Goal: Task Accomplishment & Management: Complete application form

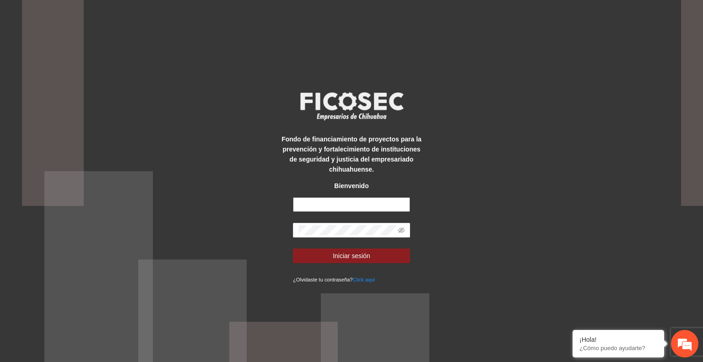
type input "**********"
click at [376, 254] on button "Iniciar sesión" at bounding box center [351, 255] width 117 height 15
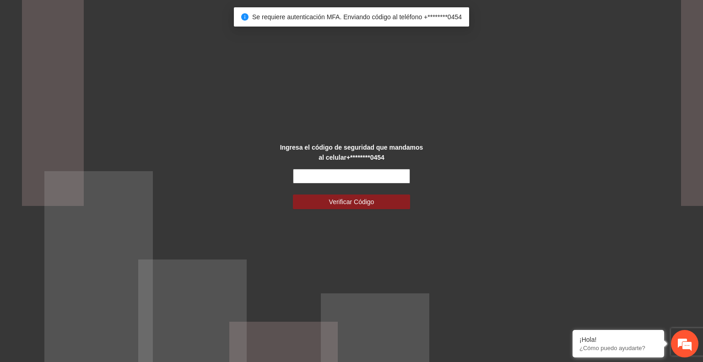
click at [334, 178] on input "text" at bounding box center [351, 176] width 117 height 15
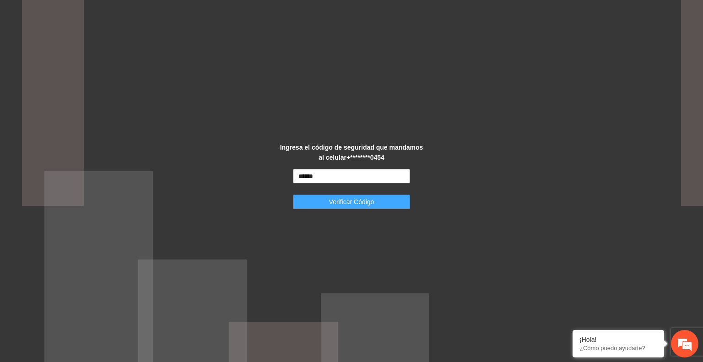
type input "******"
click at [348, 204] on span "Verificar Código" at bounding box center [351, 202] width 45 height 10
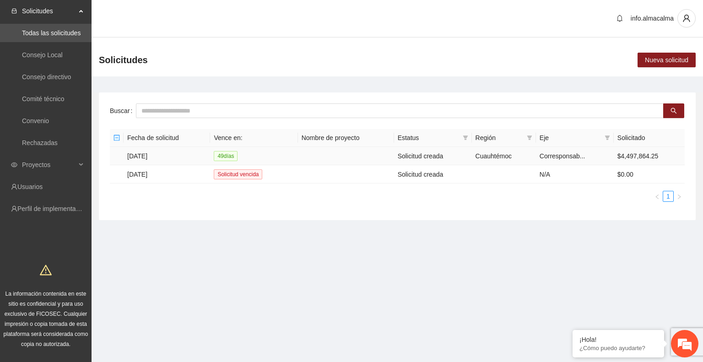
click at [156, 157] on td "[DATE]" at bounding box center [167, 156] width 86 height 18
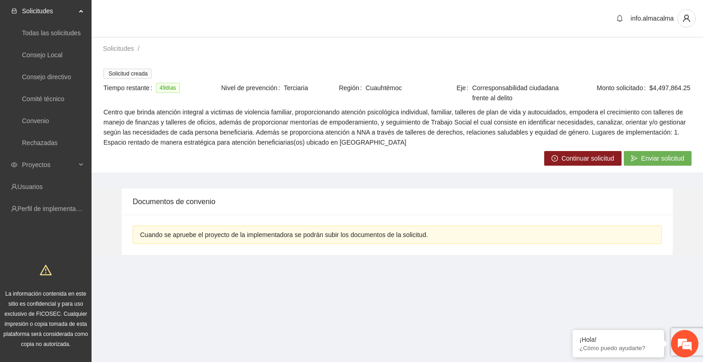
click at [563, 153] on span "Continuar solicitud" at bounding box center [588, 158] width 53 height 10
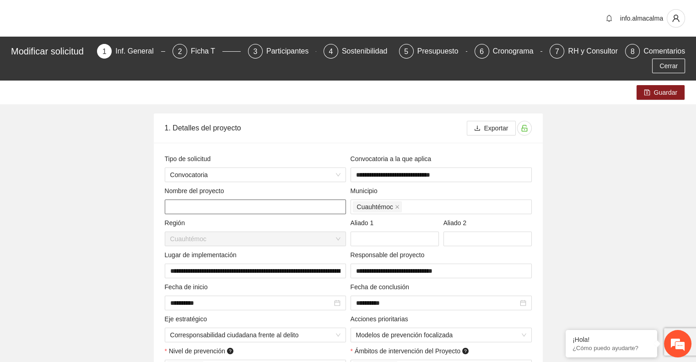
click at [234, 212] on input "text" at bounding box center [255, 207] width 181 height 15
paste input "**********"
click at [202, 209] on input "**********" at bounding box center [255, 207] width 181 height 15
type input "**********"
click at [657, 92] on span "Guardar" at bounding box center [665, 92] width 23 height 10
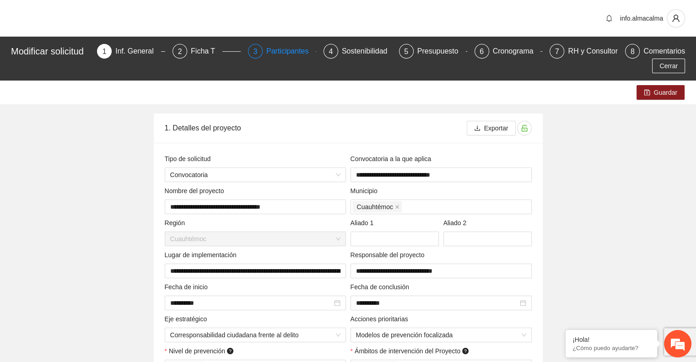
click at [280, 52] on div "Participantes" at bounding box center [291, 51] width 50 height 15
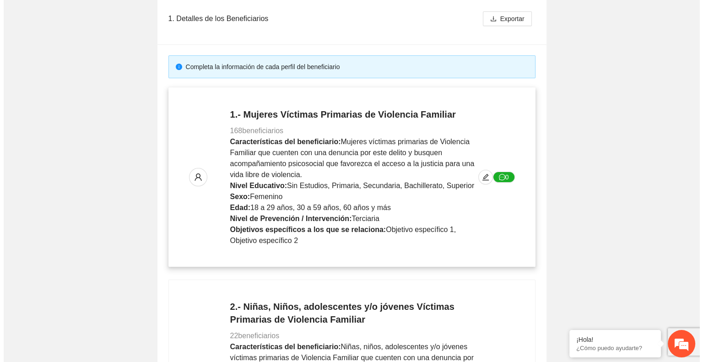
scroll to position [128, 0]
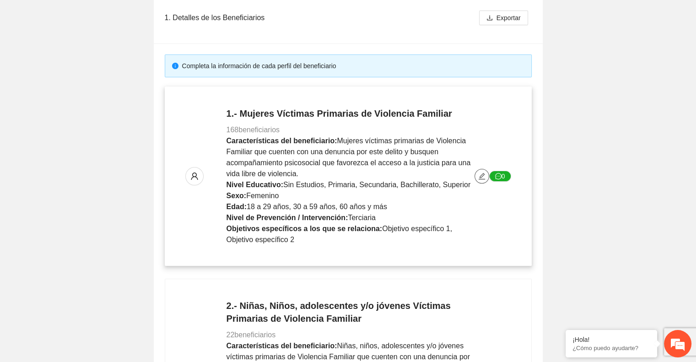
click at [483, 175] on icon "edit" at bounding box center [482, 176] width 6 height 6
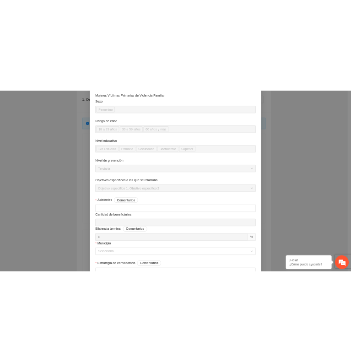
scroll to position [93, 0]
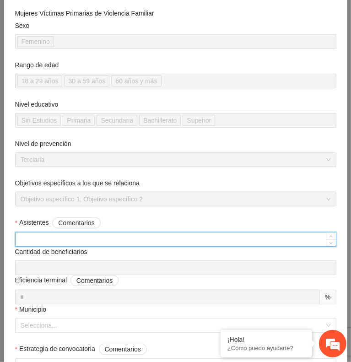
click at [101, 235] on input "Asistentes Comentarios" at bounding box center [176, 239] width 320 height 14
type input "***"
type input "**"
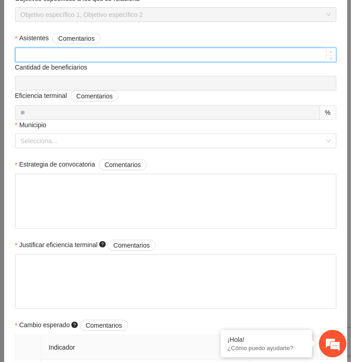
scroll to position [280, 0]
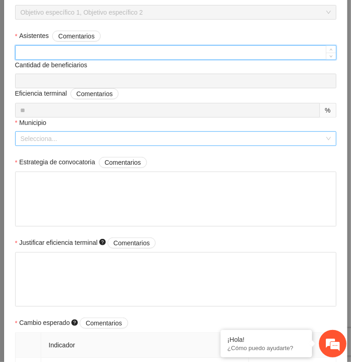
type input "***"
click at [148, 132] on input "Municipio" at bounding box center [173, 139] width 304 height 14
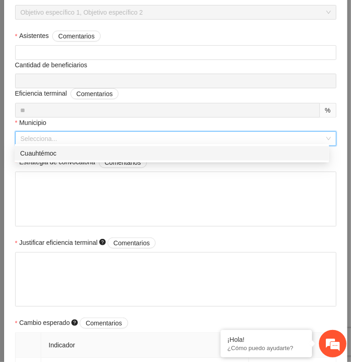
click at [157, 158] on div "Cuauhtémoc" at bounding box center [172, 153] width 314 height 15
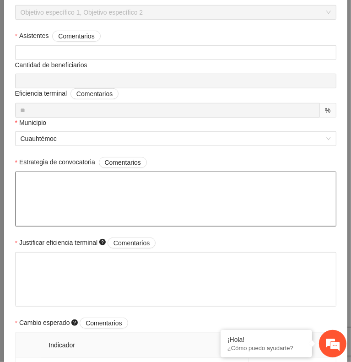
click at [114, 202] on textarea "Estrategia de convocatoria Comentarios" at bounding box center [175, 199] width 321 height 55
paste textarea "**********"
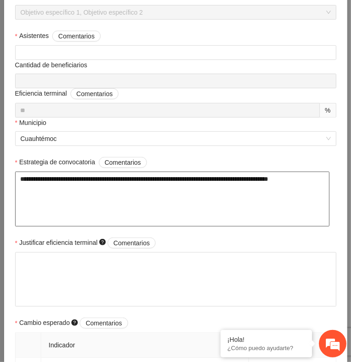
type textarea "**********"
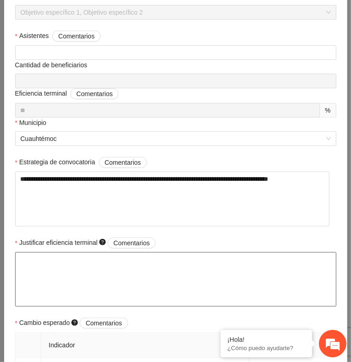
click at [227, 260] on textarea "Justificar eficiencia terminal Comentarios" at bounding box center [175, 279] width 321 height 55
paste textarea "**********"
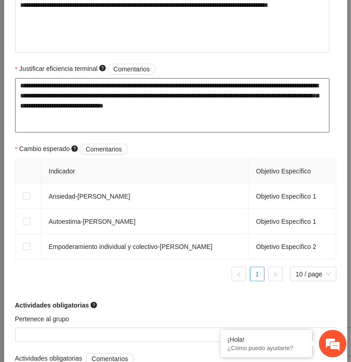
scroll to position [456, 0]
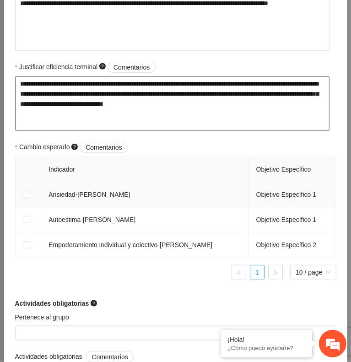
type textarea "**********"
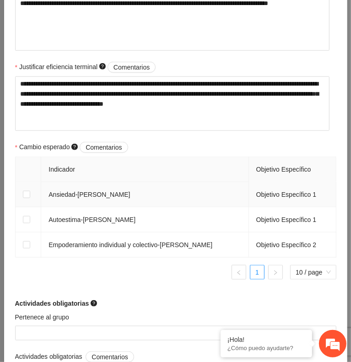
click at [31, 192] on td at bounding box center [29, 194] width 26 height 25
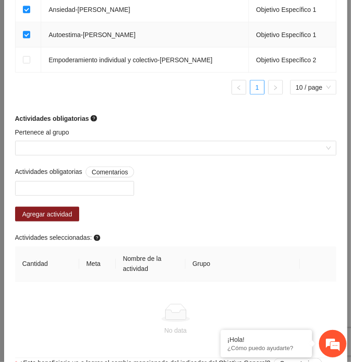
scroll to position [643, 0]
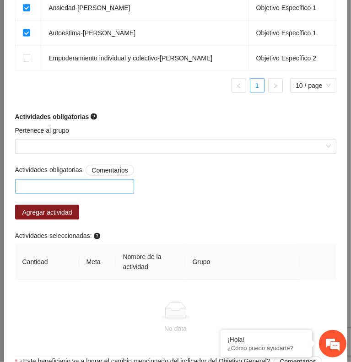
click at [75, 181] on div at bounding box center [74, 186] width 114 height 11
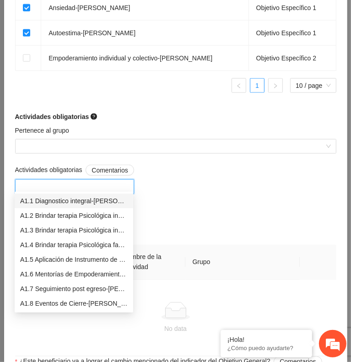
click at [122, 200] on div "A1.1 Diagnostico integral-[PERSON_NAME]" at bounding box center [74, 201] width 108 height 10
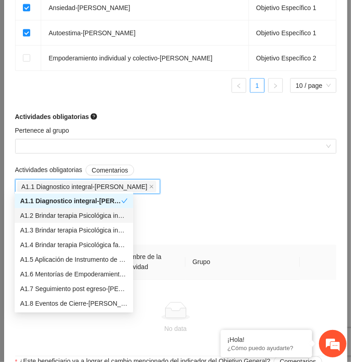
click at [112, 213] on div "A1.2 Brindar terapia Psicológica individual-[PERSON_NAME]" at bounding box center [74, 216] width 108 height 10
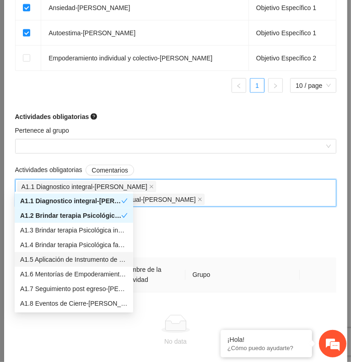
click at [100, 258] on div "A1.5 Aplicación de Instrumento de medición-[PERSON_NAME]" at bounding box center [74, 259] width 108 height 10
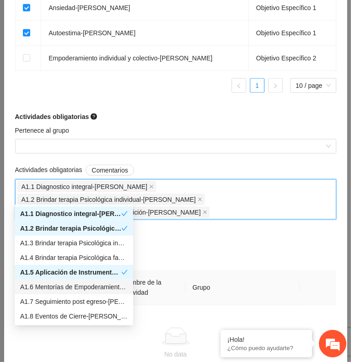
click at [92, 286] on div "A1.6 Mentorías de Empoderamiento y Seguimientos de Trabajo Social -[PERSON_NAME]" at bounding box center [74, 287] width 108 height 10
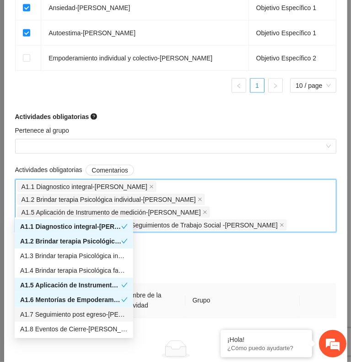
click at [91, 313] on div "A1.7 Seguimiento post egreso-[PERSON_NAME]" at bounding box center [74, 314] width 108 height 10
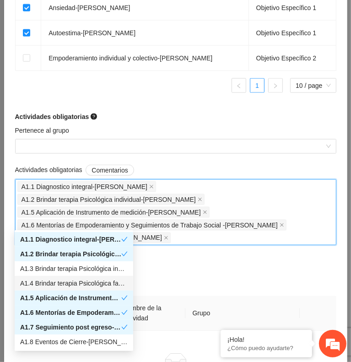
click at [167, 282] on div "Actividades seleccionadas:" at bounding box center [175, 289] width 321 height 14
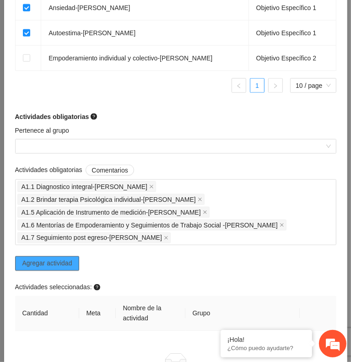
click at [65, 259] on span "Agregar actividad" at bounding box center [47, 264] width 50 height 10
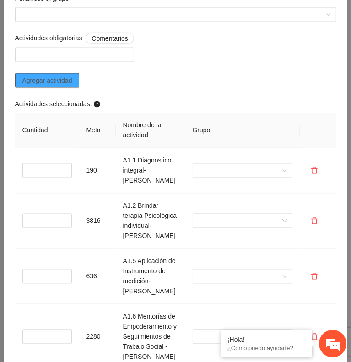
scroll to position [797, 0]
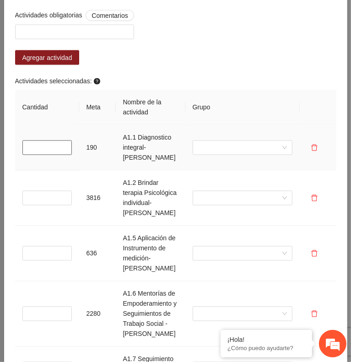
type input "*"
click at [64, 140] on input "*" at bounding box center [46, 147] width 49 height 15
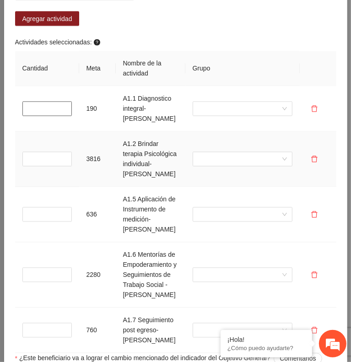
scroll to position [837, 0]
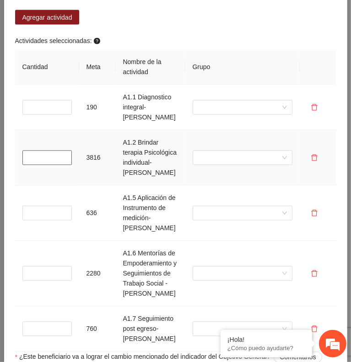
click at [51, 157] on input "*" at bounding box center [46, 158] width 49 height 15
type input "*"
click at [35, 221] on input "*" at bounding box center [46, 213] width 49 height 15
type input "*"
click at [43, 281] on input "*" at bounding box center [46, 273] width 49 height 15
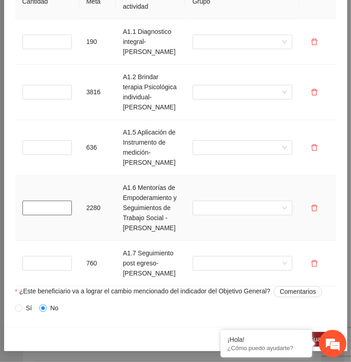
scroll to position [929, 0]
type input "*"
click at [49, 256] on input "*" at bounding box center [46, 263] width 49 height 15
type input "*"
click at [19, 304] on label "Sí" at bounding box center [25, 308] width 21 height 10
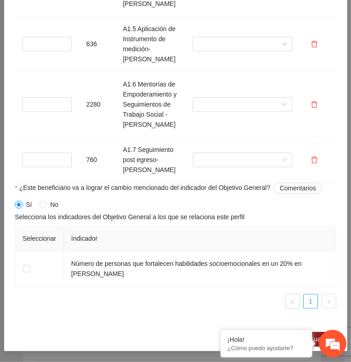
scroll to position [1032, 0]
click at [221, 332] on em at bounding box center [220, 330] width 9 height 9
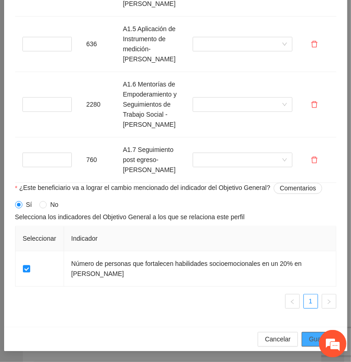
click at [309, 344] on span "Guardar" at bounding box center [320, 339] width 23 height 10
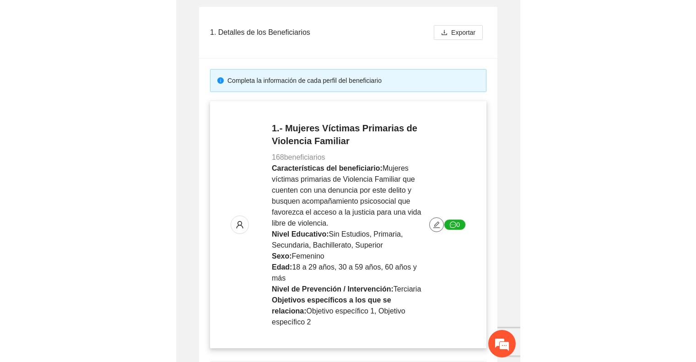
scroll to position [0, 0]
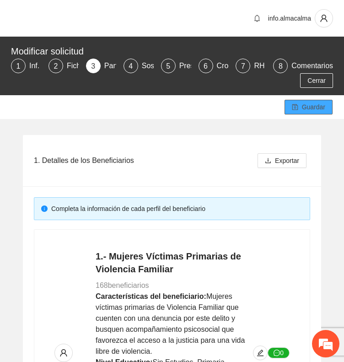
click at [308, 105] on span "Guardar" at bounding box center [313, 107] width 23 height 10
click at [308, 108] on span "Guardar" at bounding box center [313, 107] width 23 height 10
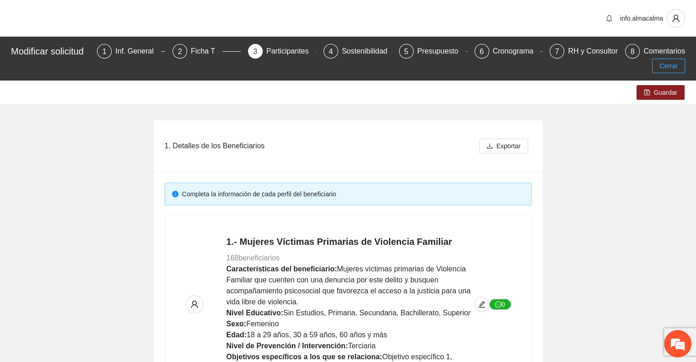
click at [666, 67] on span "Cerrar" at bounding box center [668, 66] width 18 height 10
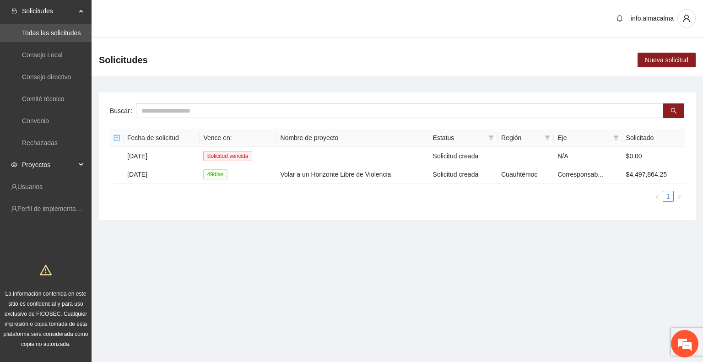
click at [44, 167] on span "Proyectos" at bounding box center [49, 165] width 54 height 18
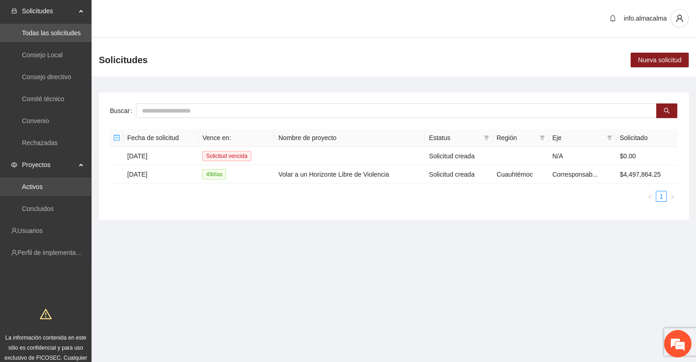
click at [42, 189] on link "Activos" at bounding box center [32, 186] width 21 height 7
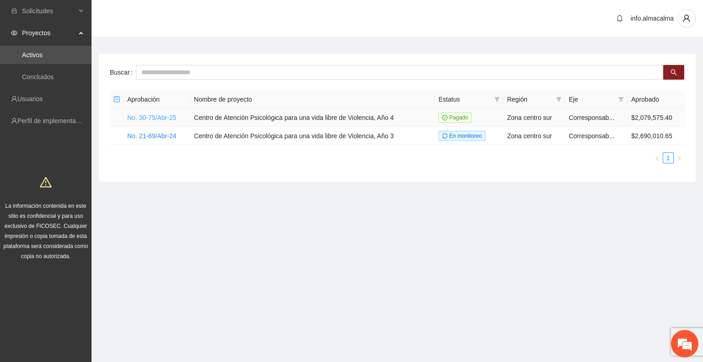
click at [157, 120] on link "No. 30-75/Abr-25" at bounding box center [151, 117] width 49 height 7
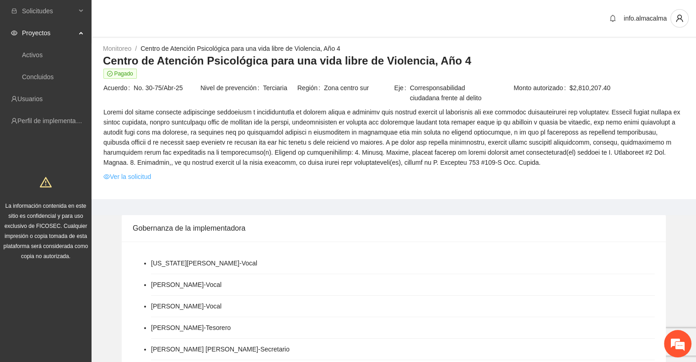
click at [131, 178] on link "Ver la solicitud" at bounding box center [127, 177] width 48 height 10
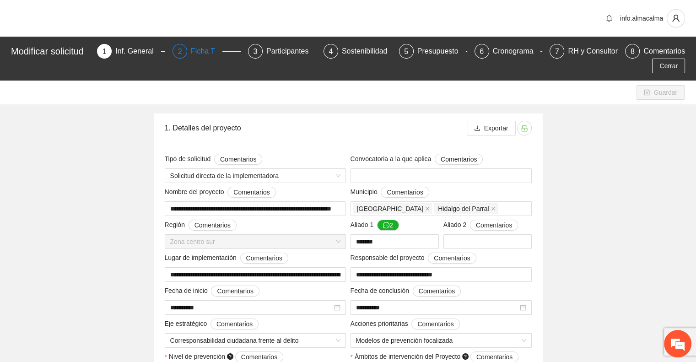
click at [204, 52] on div "Ficha T" at bounding box center [207, 51] width 32 height 15
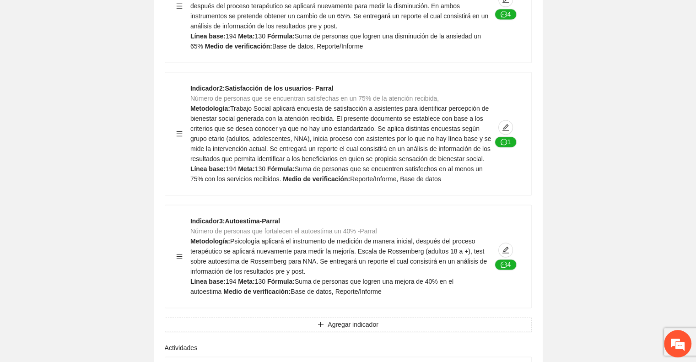
scroll to position [1310, 0]
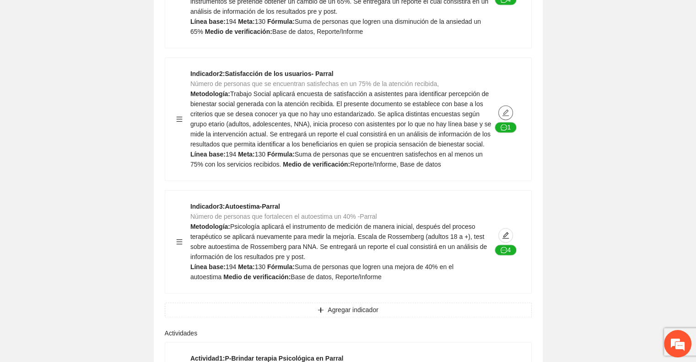
click at [505, 109] on icon "edit" at bounding box center [505, 112] width 7 height 7
type textarea "***"
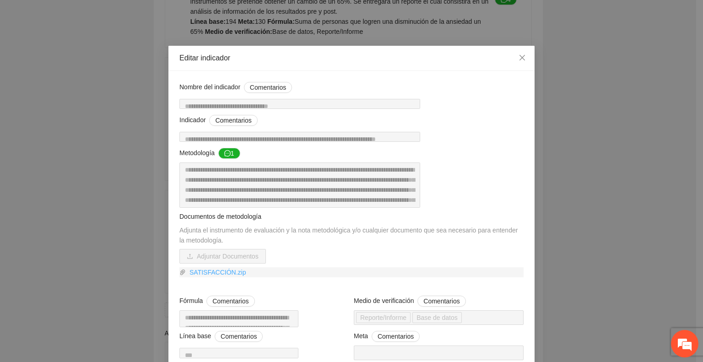
click at [194, 277] on link "SATISFACCIÓN.zip" at bounding box center [355, 272] width 338 height 10
click at [518, 56] on icon "close" at bounding box center [521, 57] width 7 height 7
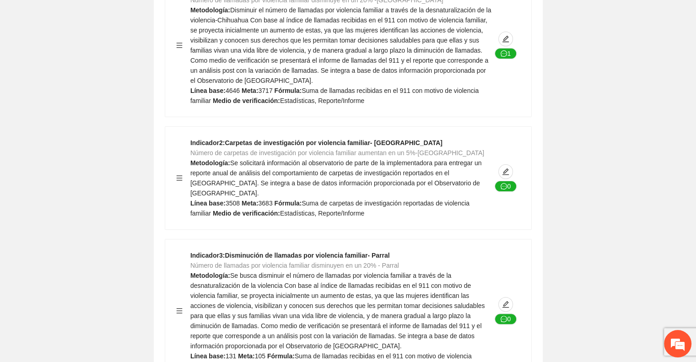
scroll to position [0, 0]
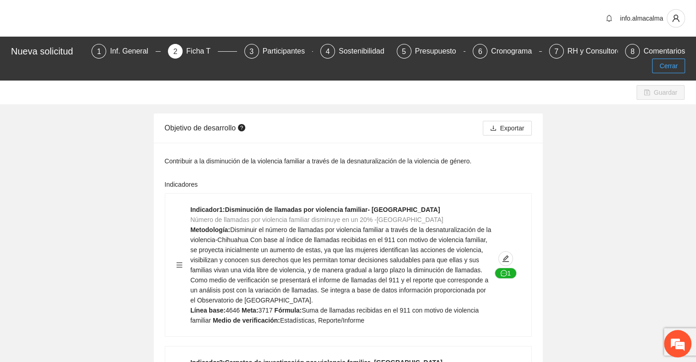
click at [669, 59] on button "Cerrar" at bounding box center [668, 66] width 33 height 15
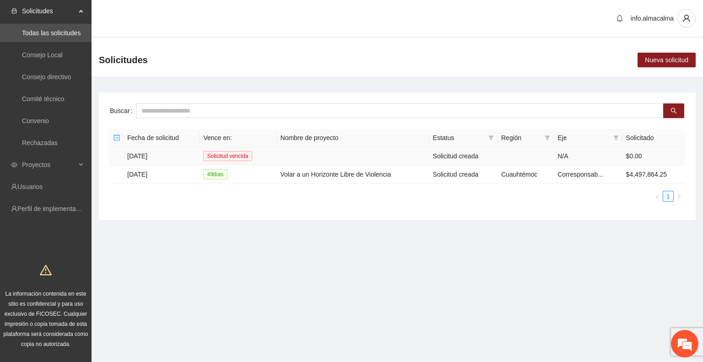
click at [142, 153] on td "[DATE]" at bounding box center [162, 156] width 76 height 18
click at [159, 176] on td "[DATE]" at bounding box center [162, 174] width 76 height 18
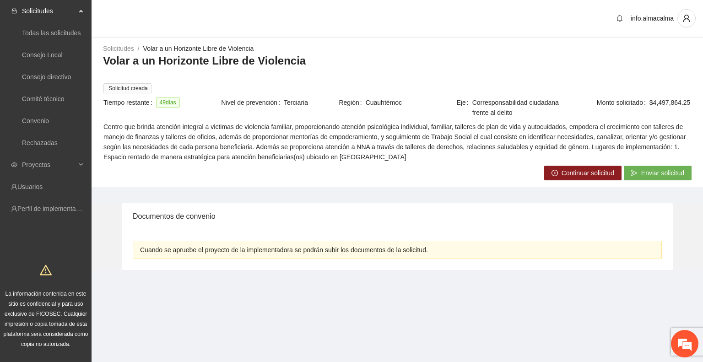
click at [562, 175] on span "Continuar solicitud" at bounding box center [588, 173] width 53 height 10
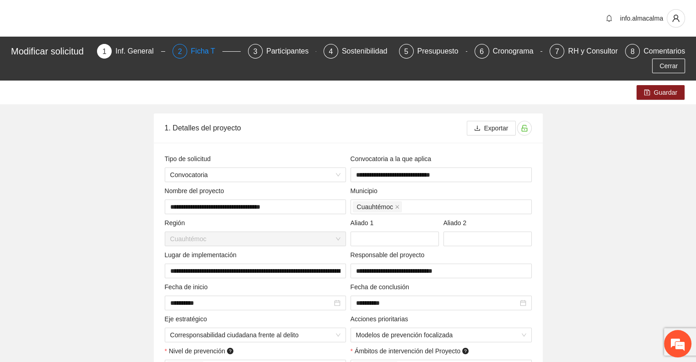
click at [205, 50] on div "Ficha T" at bounding box center [207, 51] width 32 height 15
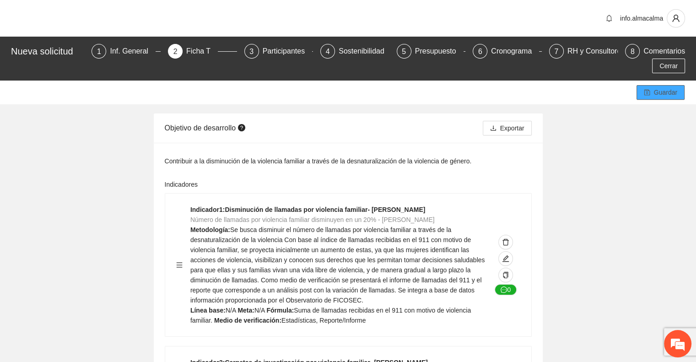
click at [650, 85] on button "Guardar" at bounding box center [661, 92] width 48 height 15
click at [269, 52] on div "Participantes" at bounding box center [288, 51] width 50 height 15
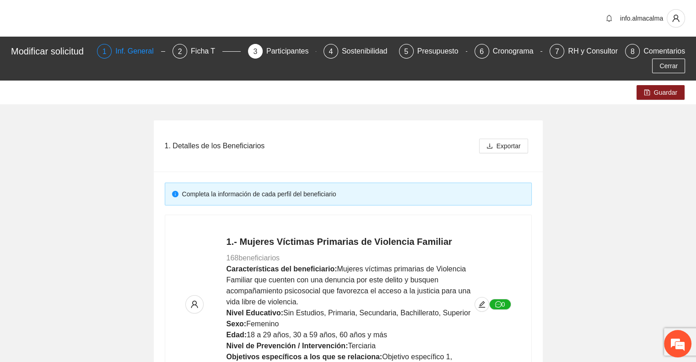
click at [126, 51] on div "Inf. General" at bounding box center [138, 51] width 46 height 15
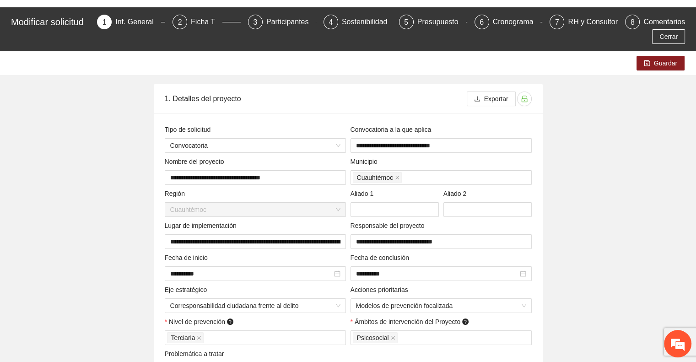
scroll to position [10, 0]
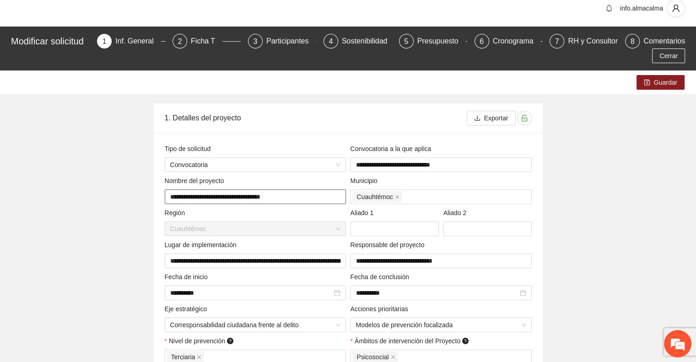
drag, startPoint x: 289, startPoint y: 197, endPoint x: 125, endPoint y: 200, distance: 163.8
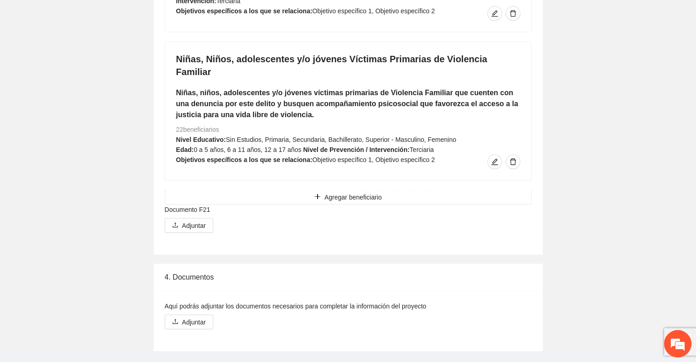
scroll to position [1626, 0]
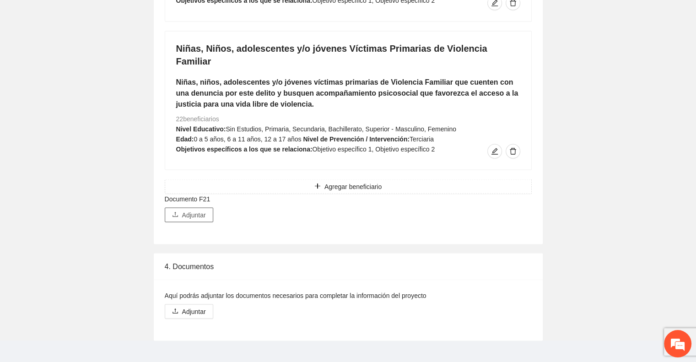
click at [194, 210] on span "Adjuntar" at bounding box center [194, 215] width 24 height 10
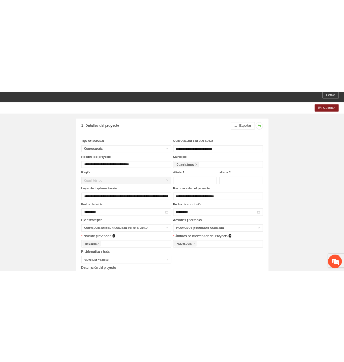
scroll to position [0, 0]
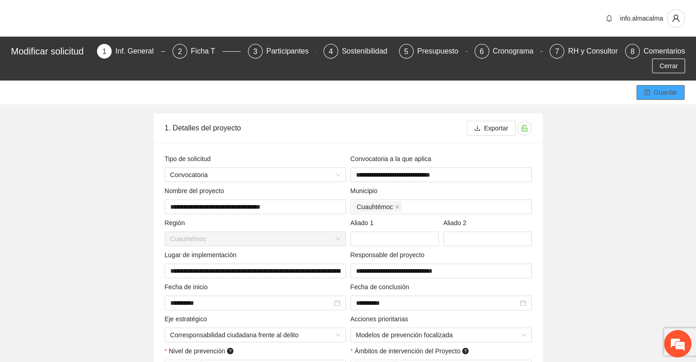
click at [675, 93] on span "Guardar" at bounding box center [665, 92] width 23 height 10
click at [284, 47] on div "Participantes" at bounding box center [291, 51] width 50 height 15
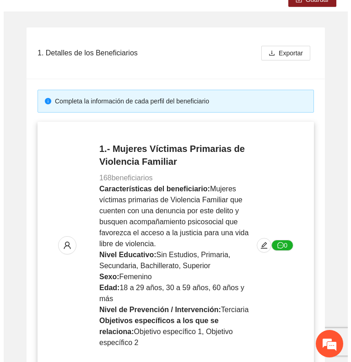
scroll to position [121, 0]
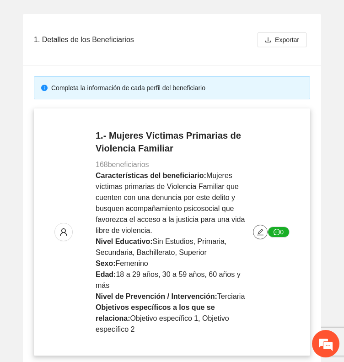
click at [259, 228] on icon "edit" at bounding box center [260, 231] width 7 height 7
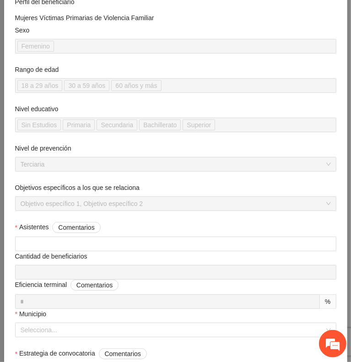
scroll to position [89, 0]
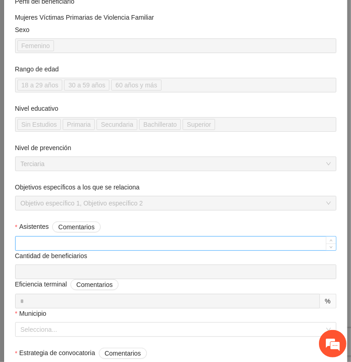
click at [100, 243] on input "Asistentes Comentarios" at bounding box center [176, 244] width 320 height 14
type input "***"
type input "**"
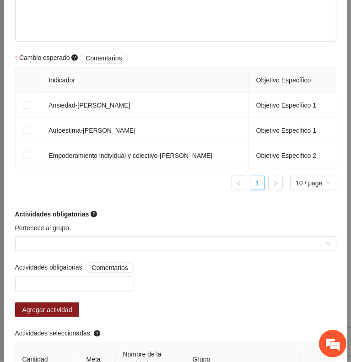
scroll to position [708, 0]
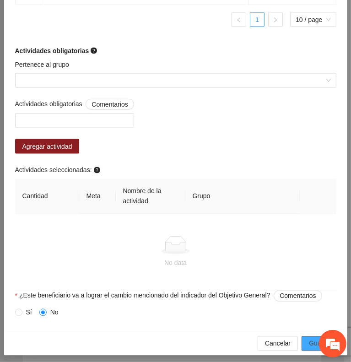
type input "***"
click at [309, 339] on span "Guardar" at bounding box center [320, 344] width 23 height 10
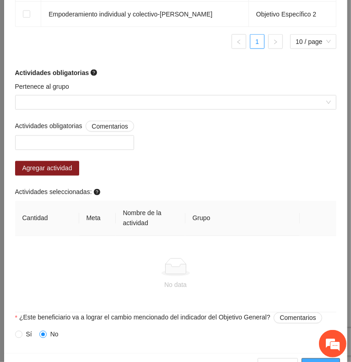
scroll to position [730, 0]
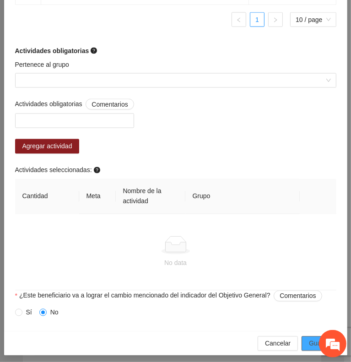
click at [309, 339] on span "Guardar" at bounding box center [320, 344] width 23 height 10
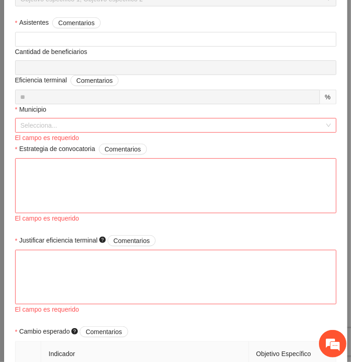
scroll to position [293, 0]
click at [240, 120] on input "Municipio" at bounding box center [173, 126] width 304 height 14
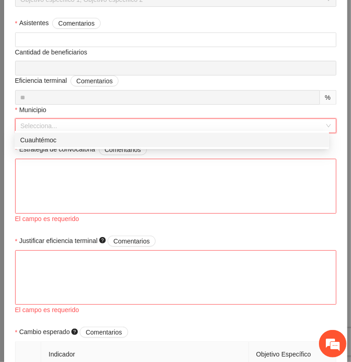
click at [221, 141] on div "Cuauhtémoc" at bounding box center [171, 140] width 303 height 10
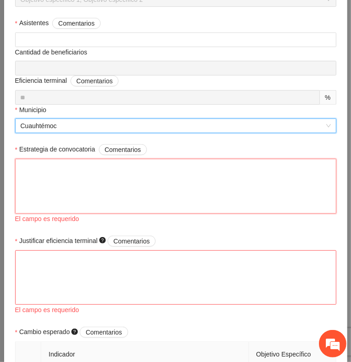
click at [193, 166] on textarea "Estrategia de convocatoria Comentarios" at bounding box center [175, 186] width 321 height 55
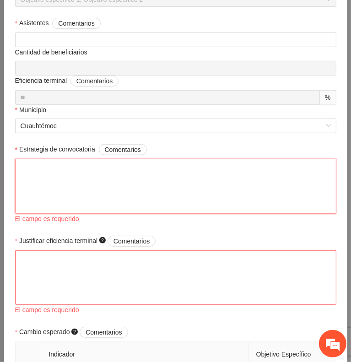
click at [216, 172] on textarea "Estrategia de convocatoria Comentarios" at bounding box center [175, 186] width 321 height 55
paste textarea "**********"
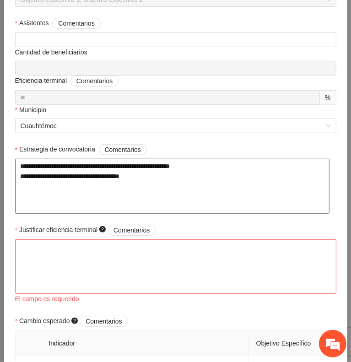
type textarea "**********"
click at [104, 239] on textarea "Justificar eficiencia terminal Comentarios" at bounding box center [175, 266] width 321 height 55
paste textarea "**********"
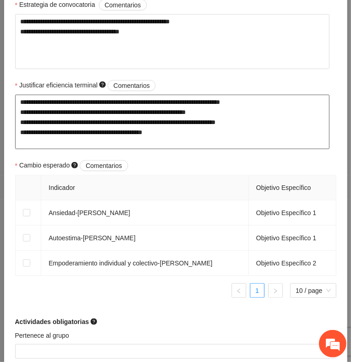
scroll to position [450, 0]
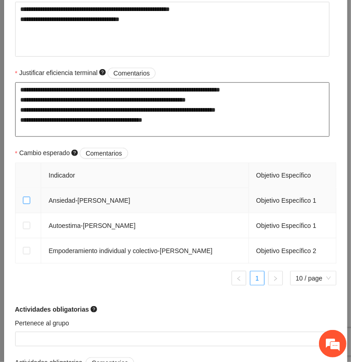
type textarea "**********"
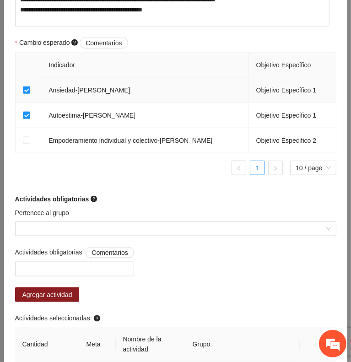
scroll to position [600, 0]
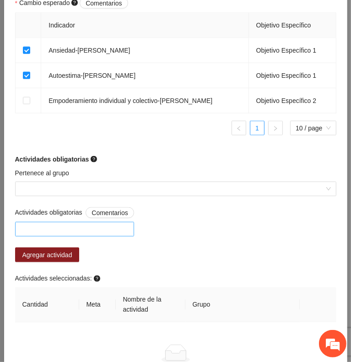
click at [123, 224] on div at bounding box center [74, 229] width 114 height 11
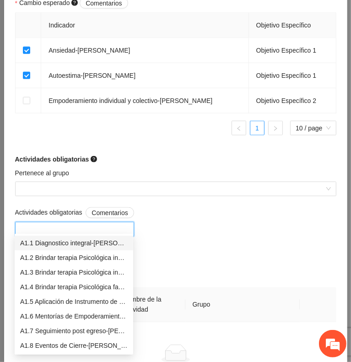
click at [92, 242] on div "A1.1 Diagnostico integral-[PERSON_NAME]" at bounding box center [74, 243] width 108 height 10
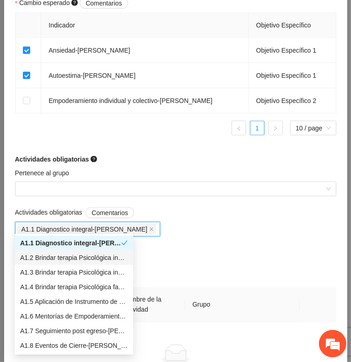
click at [91, 257] on div "A1.2 Brindar terapia Psicológica individual-[PERSON_NAME]" at bounding box center [74, 258] width 108 height 10
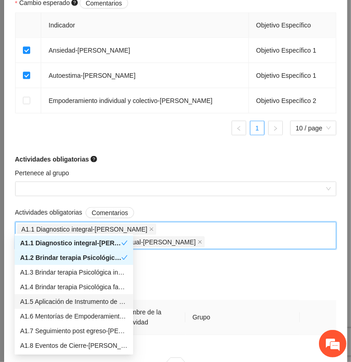
click at [91, 303] on div "A1.5 Aplicación de Instrumento de medición-[PERSON_NAME]" at bounding box center [74, 302] width 108 height 10
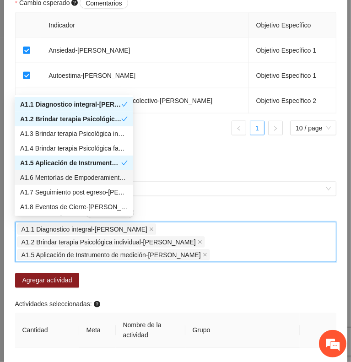
click at [73, 179] on div "A1.6 Mentorías de Empoderamiento y Seguimientos de Trabajo Social -[PERSON_NAME]" at bounding box center [74, 178] width 108 height 10
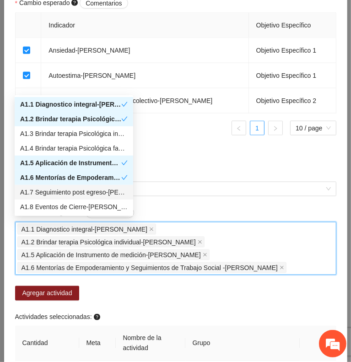
click at [82, 192] on div "A1.7 Seguimiento post egreso-[PERSON_NAME]" at bounding box center [74, 192] width 108 height 10
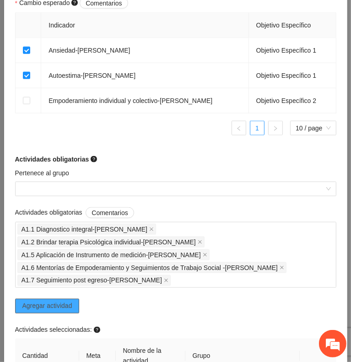
click at [73, 299] on button "Agregar actividad" at bounding box center [47, 306] width 65 height 15
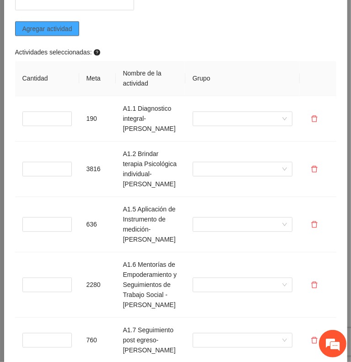
scroll to position [829, 0]
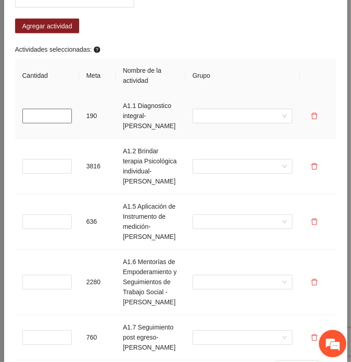
type input "*"
click at [63, 109] on input "*" at bounding box center [46, 116] width 49 height 15
click at [41, 167] on input "*" at bounding box center [46, 166] width 49 height 15
type input "*"
click at [40, 229] on input "*" at bounding box center [46, 222] width 49 height 15
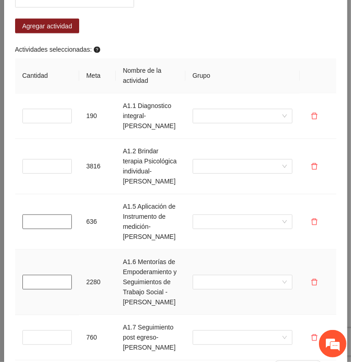
type input "*"
click at [43, 290] on input "*" at bounding box center [46, 282] width 49 height 15
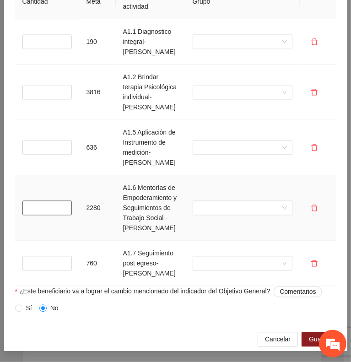
scroll to position [908, 0]
type input "*"
click at [38, 270] on input "*" at bounding box center [46, 263] width 49 height 15
type input "*"
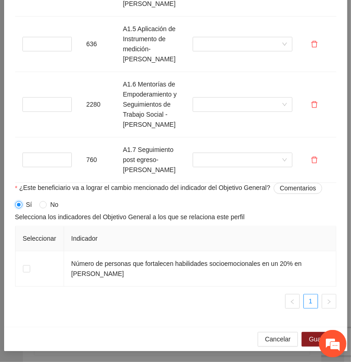
scroll to position [1032, 0]
click at [31, 269] on td at bounding box center [40, 268] width 49 height 35
click at [29, 269] on span at bounding box center [26, 268] width 7 height 7
click at [302, 341] on button "Guardar" at bounding box center [321, 339] width 38 height 15
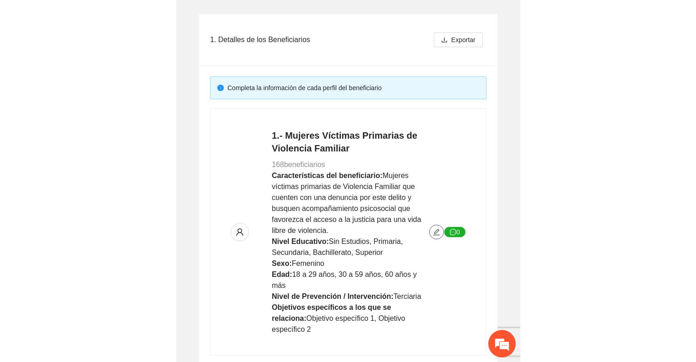
scroll to position [0, 0]
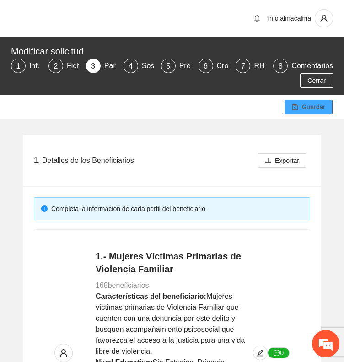
click at [310, 109] on span "Guardar" at bounding box center [313, 107] width 23 height 10
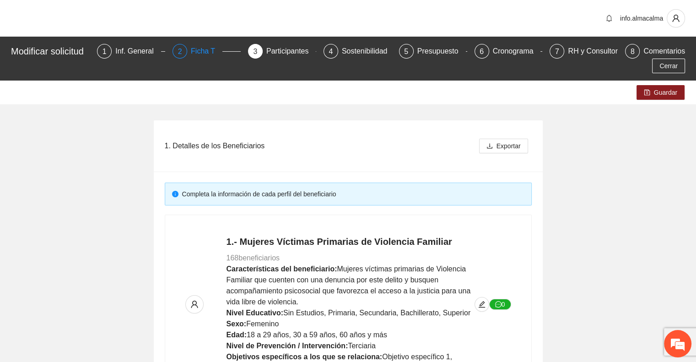
click at [203, 53] on div "Ficha T" at bounding box center [207, 51] width 32 height 15
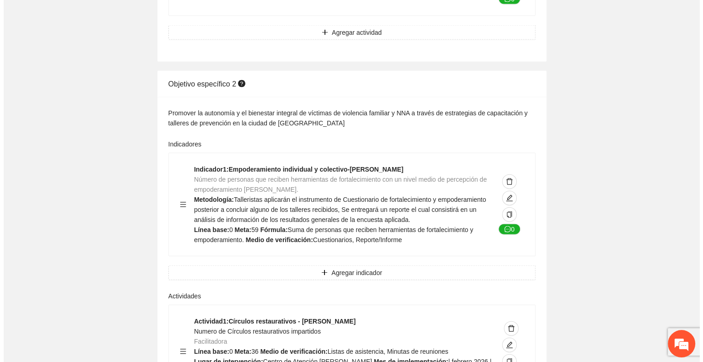
scroll to position [2019, 0]
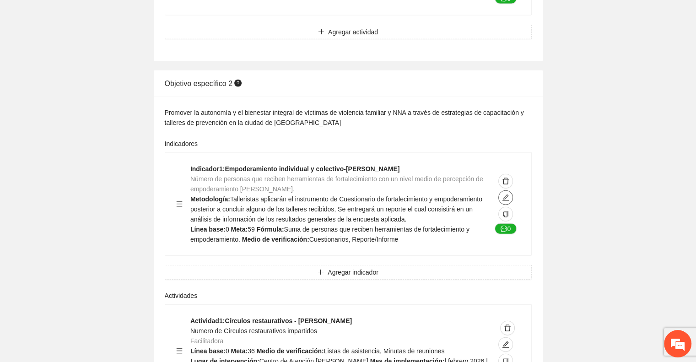
click at [507, 201] on icon "edit" at bounding box center [505, 197] width 7 height 7
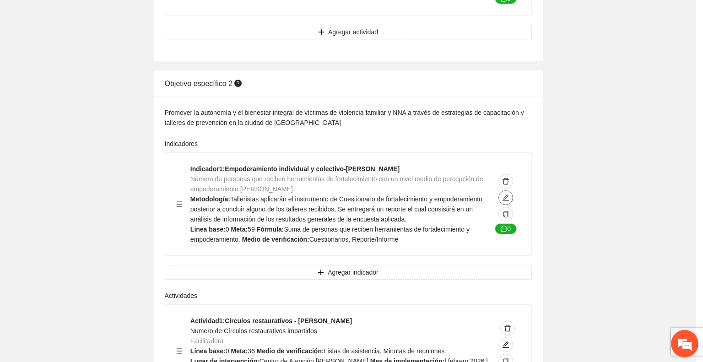
type textarea "*"
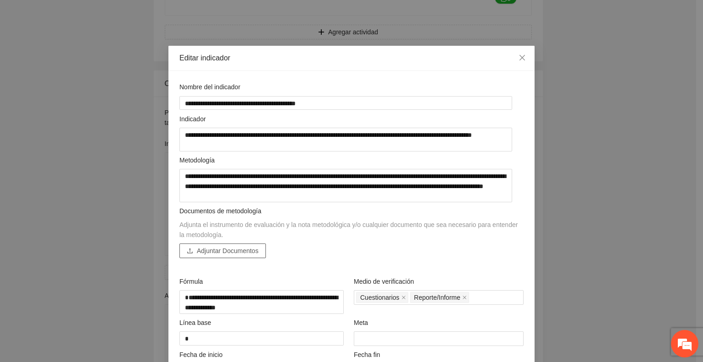
click at [232, 249] on span "Adjuntar Documentos" at bounding box center [228, 251] width 62 height 10
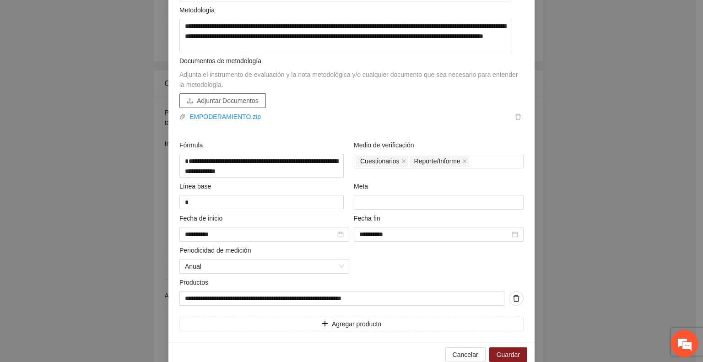
scroll to position [168, 0]
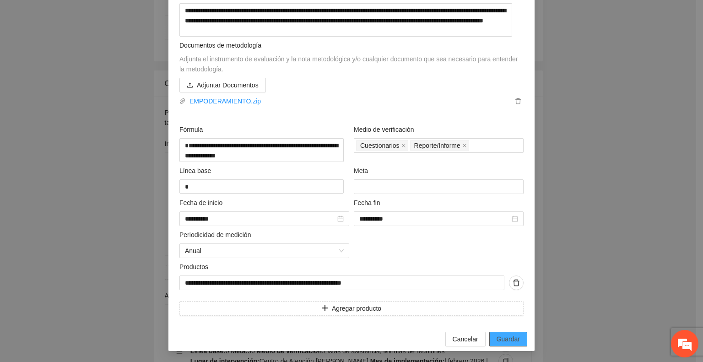
click at [503, 342] on span "Guardar" at bounding box center [508, 339] width 23 height 10
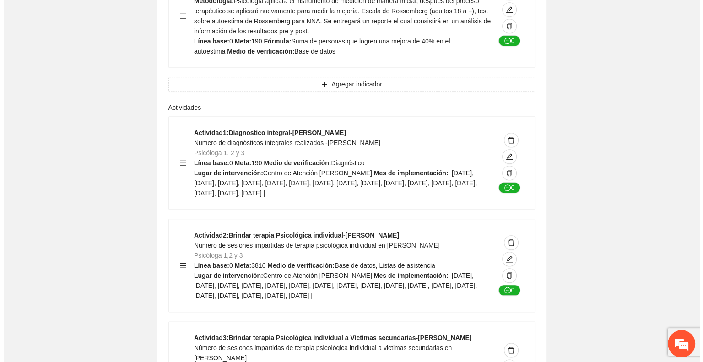
scroll to position [1000, 0]
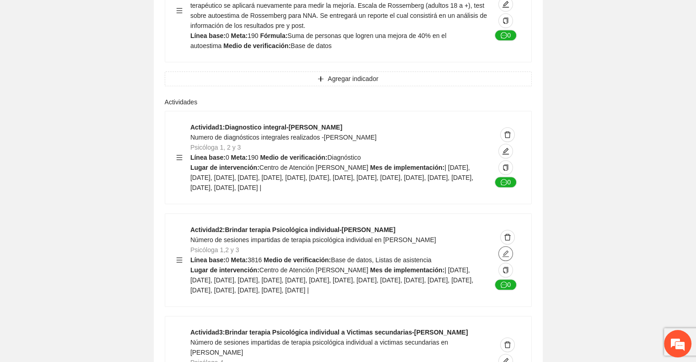
click at [504, 250] on icon "edit" at bounding box center [505, 253] width 7 height 7
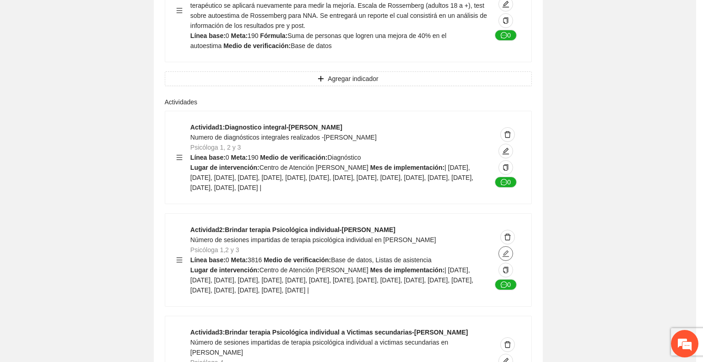
type textarea "**********"
type input "**********"
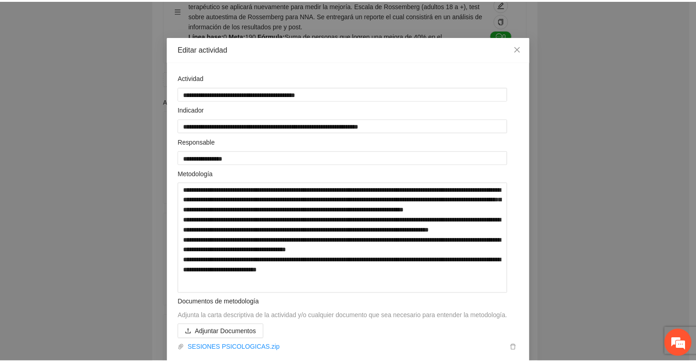
scroll to position [0, 0]
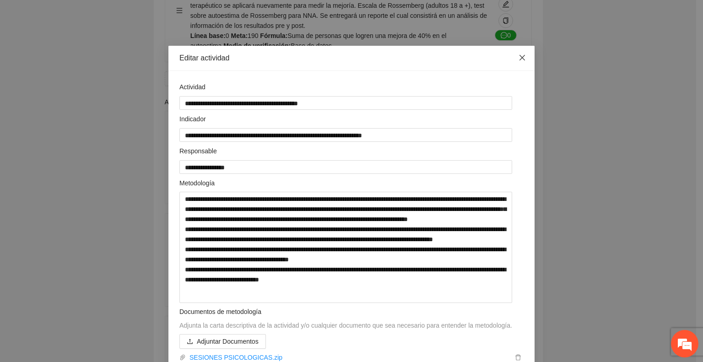
click at [519, 59] on icon "close" at bounding box center [521, 57] width 5 height 5
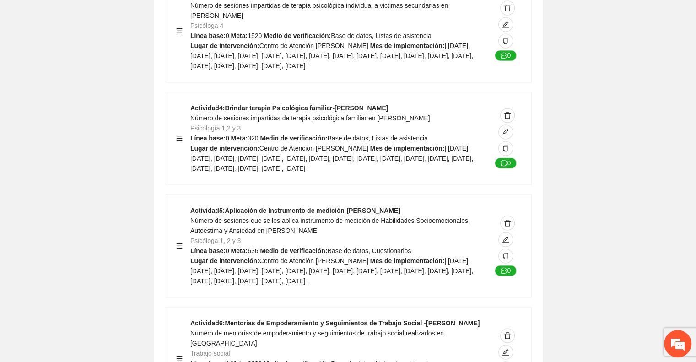
scroll to position [1336, 0]
click at [318, 199] on div "Actividad 5 : Aplicación de Instrumento de medición-[PERSON_NAME] Número de ses…" at bounding box center [348, 246] width 366 height 103
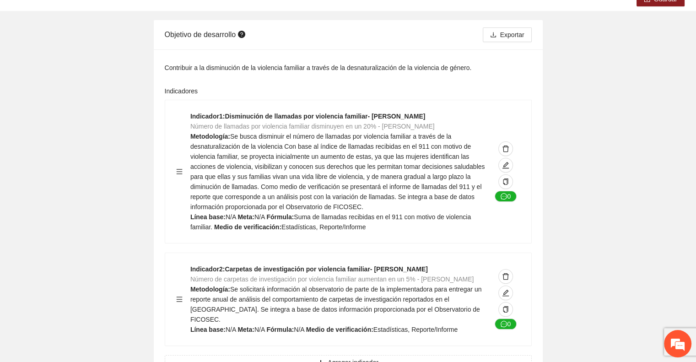
scroll to position [0, 0]
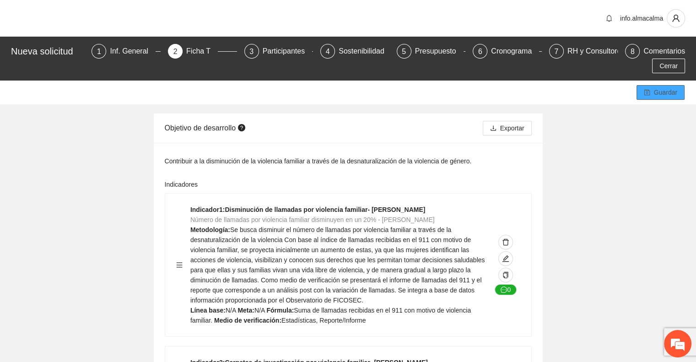
click at [644, 89] on icon "save" at bounding box center [647, 92] width 6 height 6
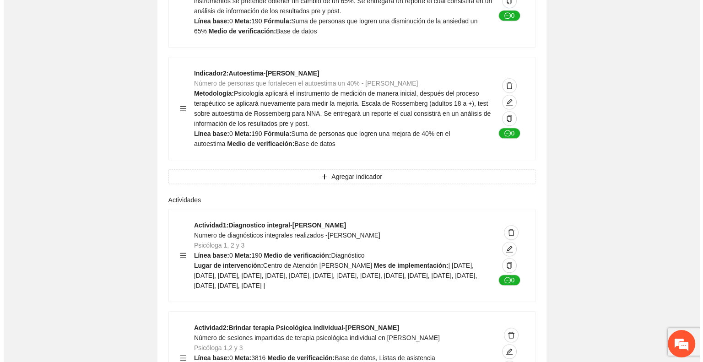
scroll to position [904, 0]
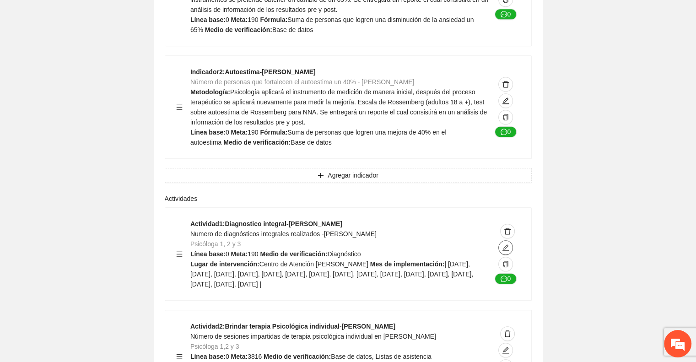
click at [504, 244] on icon "edit" at bounding box center [505, 247] width 6 height 6
type textarea "**********"
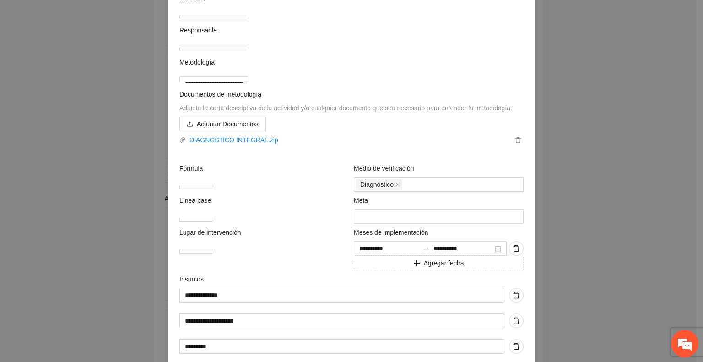
scroll to position [132, 0]
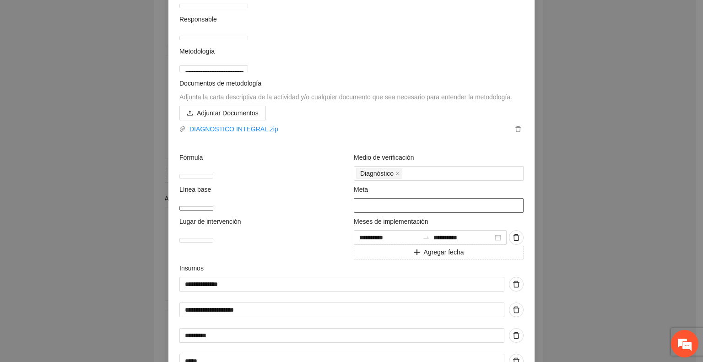
drag, startPoint x: 368, startPoint y: 224, endPoint x: 343, endPoint y: 227, distance: 25.3
click at [343, 227] on div "**********" at bounding box center [351, 239] width 349 height 578
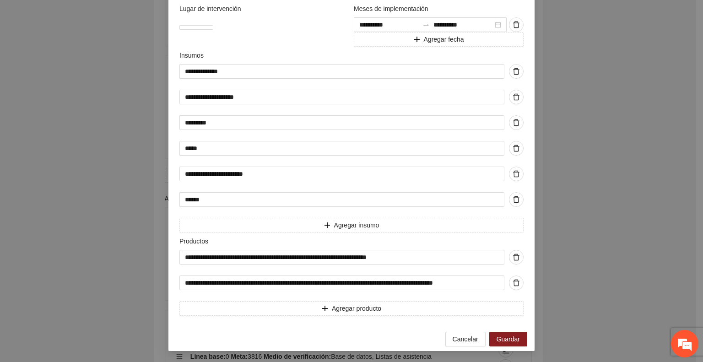
scroll to position [364, 0]
type input "***"
click at [497, 338] on span "Guardar" at bounding box center [508, 339] width 23 height 10
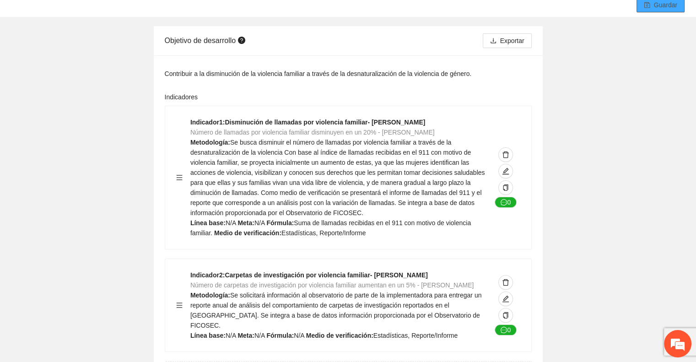
scroll to position [0, 0]
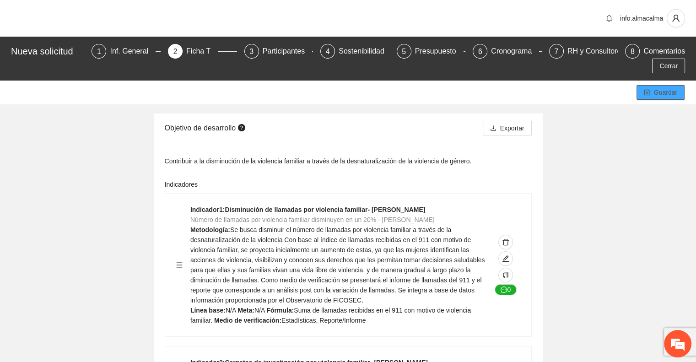
click at [659, 87] on span "Guardar" at bounding box center [665, 92] width 23 height 10
